Goal: Entertainment & Leisure: Consume media (video, audio)

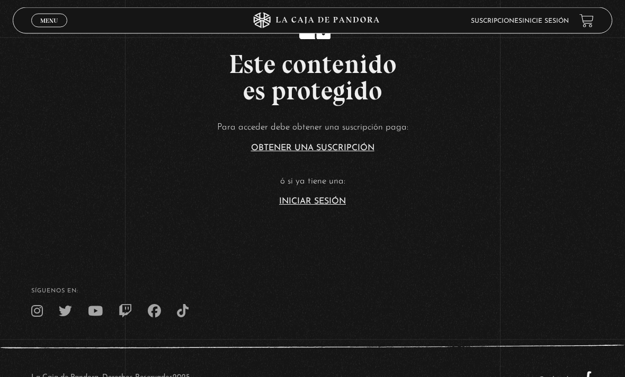
scroll to position [41, 0]
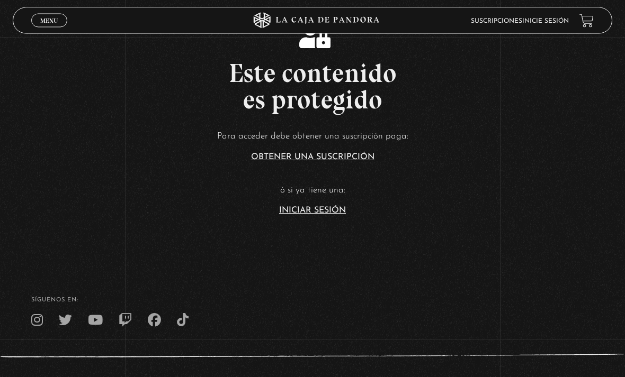
click at [328, 215] on link "Iniciar Sesión" at bounding box center [312, 211] width 67 height 8
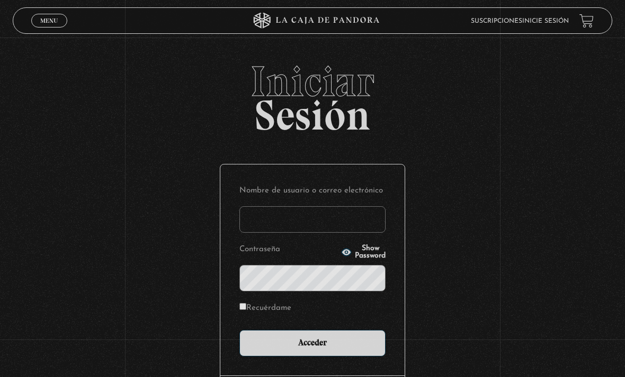
type input "nanwi"
click at [312, 349] on input "Acceder" at bounding box center [312, 343] width 146 height 26
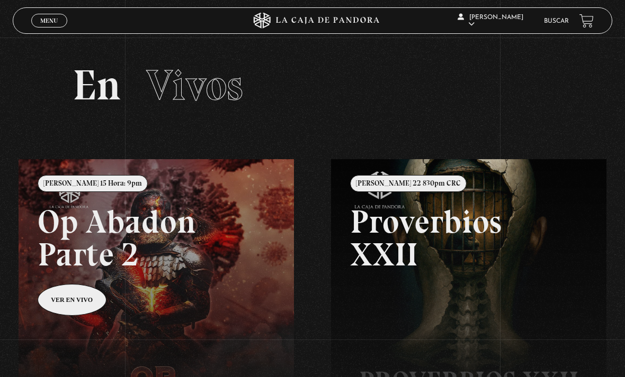
click at [55, 26] on link "Menu Cerrar" at bounding box center [49, 21] width 36 height 14
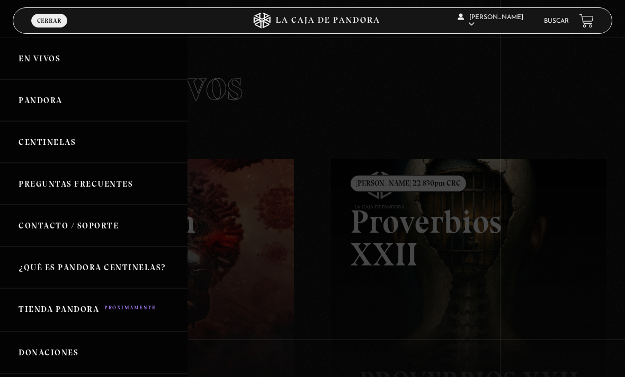
click at [59, 145] on link "Centinelas" at bounding box center [93, 142] width 187 height 42
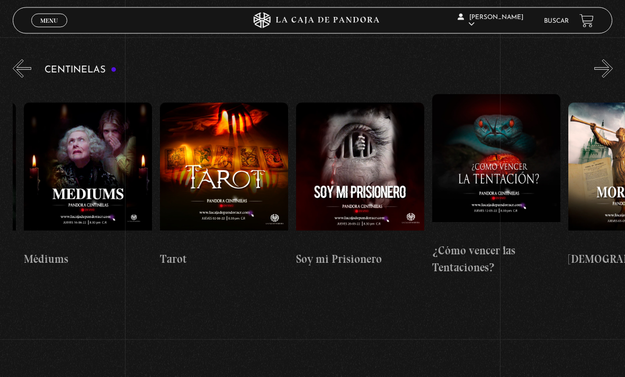
scroll to position [0, 8225]
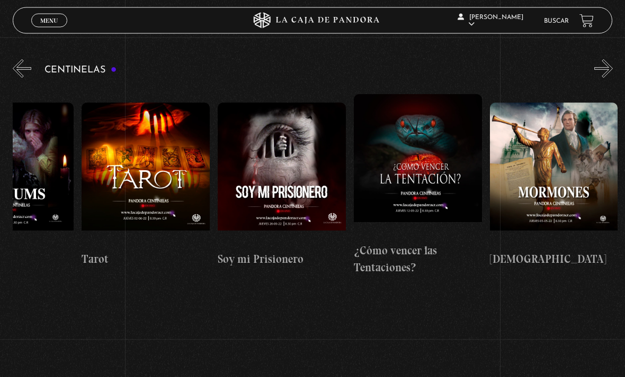
click at [427, 173] on figure at bounding box center [418, 166] width 128 height 143
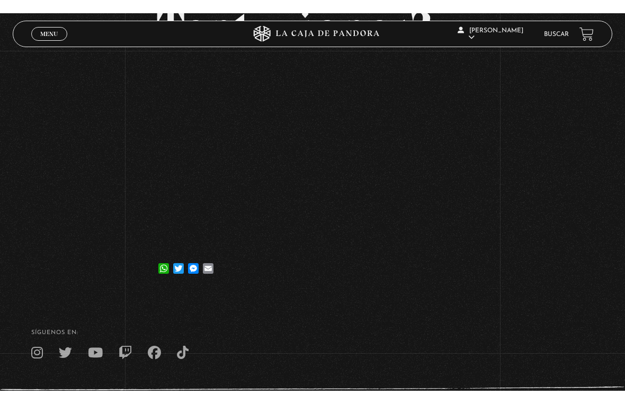
scroll to position [13, 0]
